Goal: Find specific page/section: Find specific page/section

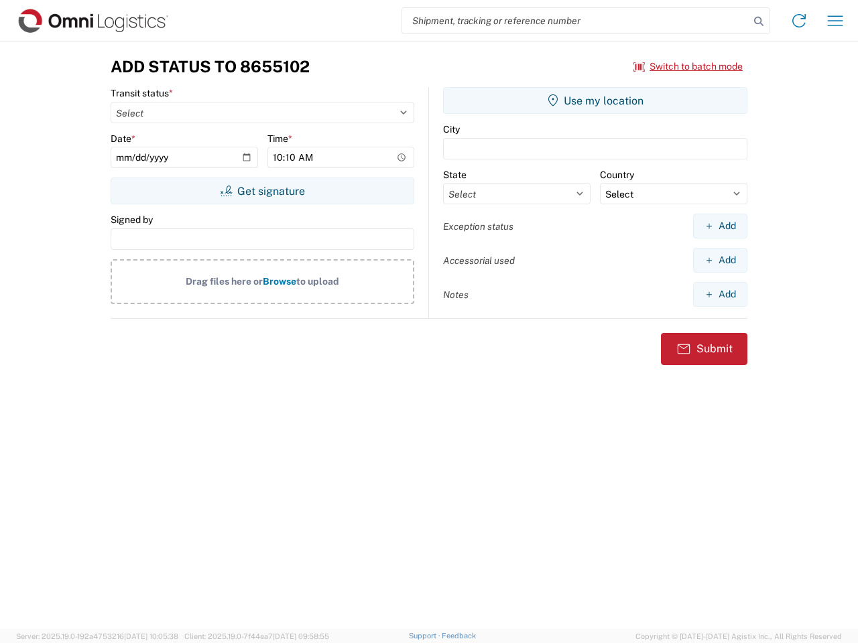
click at [576, 21] on input "search" at bounding box center [575, 20] width 347 height 25
click at [758, 21] on icon at bounding box center [758, 21] width 19 height 19
click at [799, 21] on icon at bounding box center [798, 20] width 21 height 21
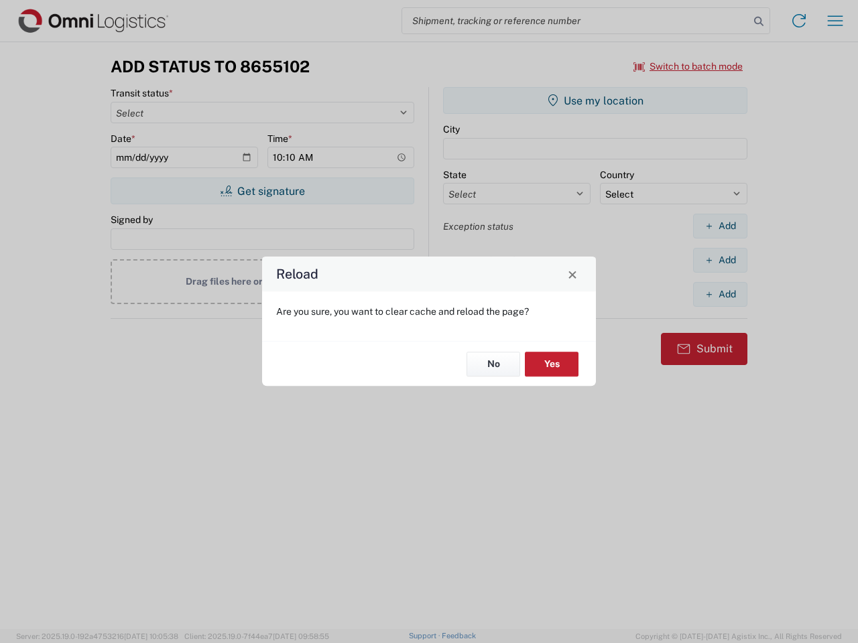
click at [835, 21] on div "Reload Are you sure, you want to clear cache and reload the page? No Yes" at bounding box center [429, 321] width 858 height 643
click at [688, 66] on div "Reload Are you sure, you want to clear cache and reload the page? No Yes" at bounding box center [429, 321] width 858 height 643
click at [262, 191] on div "Reload Are you sure, you want to clear cache and reload the page? No Yes" at bounding box center [429, 321] width 858 height 643
click at [595, 101] on div "Reload Are you sure, you want to clear cache and reload the page? No Yes" at bounding box center [429, 321] width 858 height 643
click at [720, 226] on div "Reload Are you sure, you want to clear cache and reload the page? No Yes" at bounding box center [429, 321] width 858 height 643
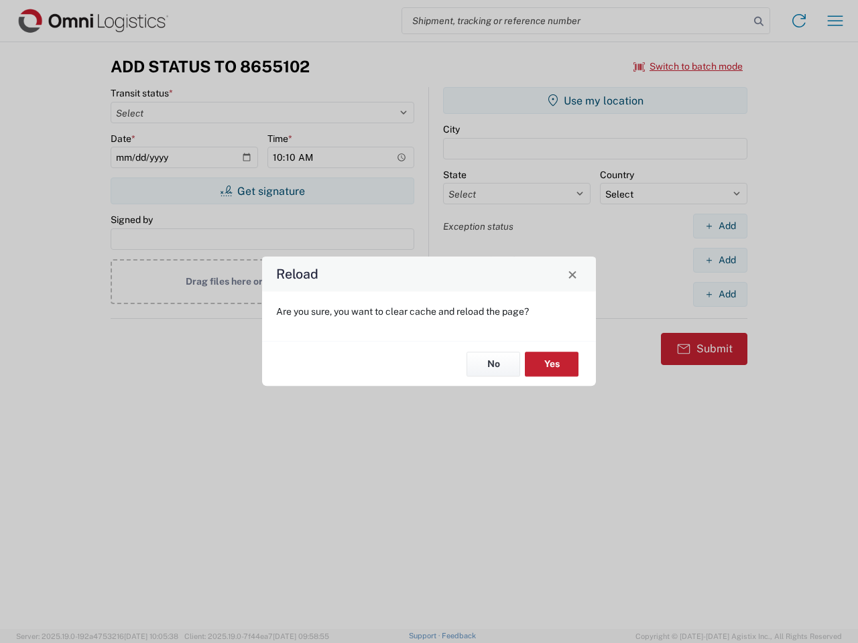
click at [720, 260] on div "Reload Are you sure, you want to clear cache and reload the page? No Yes" at bounding box center [429, 321] width 858 height 643
click at [720, 294] on div "Reload Are you sure, you want to clear cache and reload the page? No Yes" at bounding box center [429, 321] width 858 height 643
